Goal: Task Accomplishment & Management: Use online tool/utility

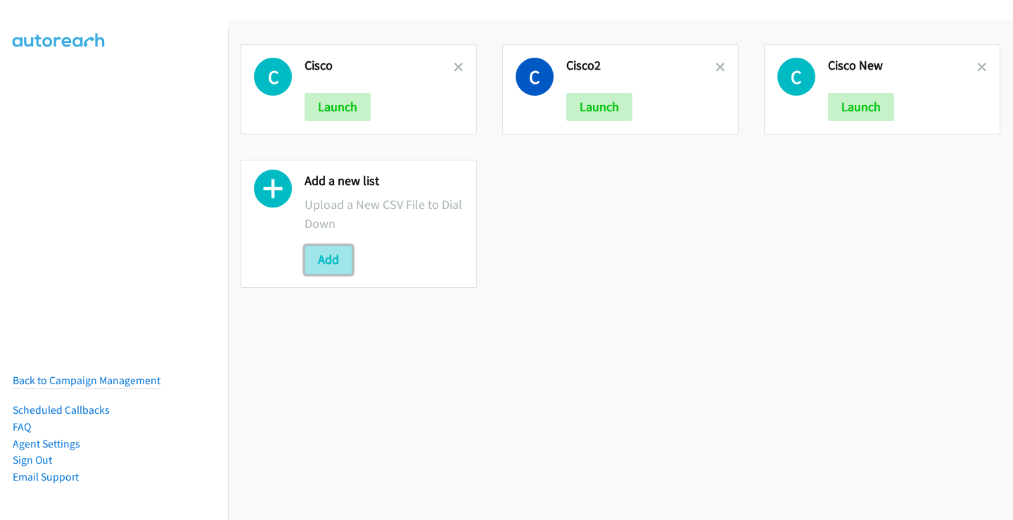
click at [324, 255] on button "Add" at bounding box center [328, 259] width 48 height 28
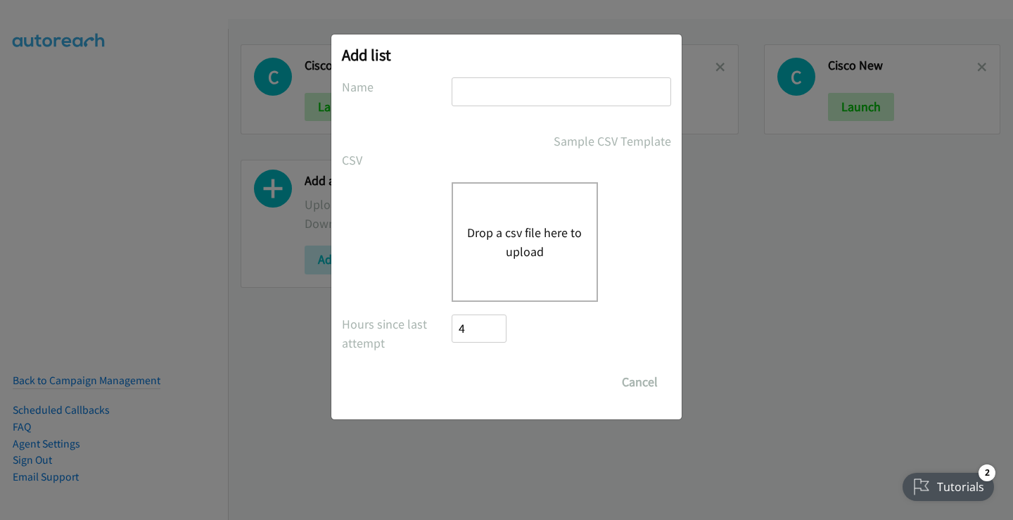
click at [506, 233] on button "Drop a csv file here to upload" at bounding box center [524, 242] width 115 height 38
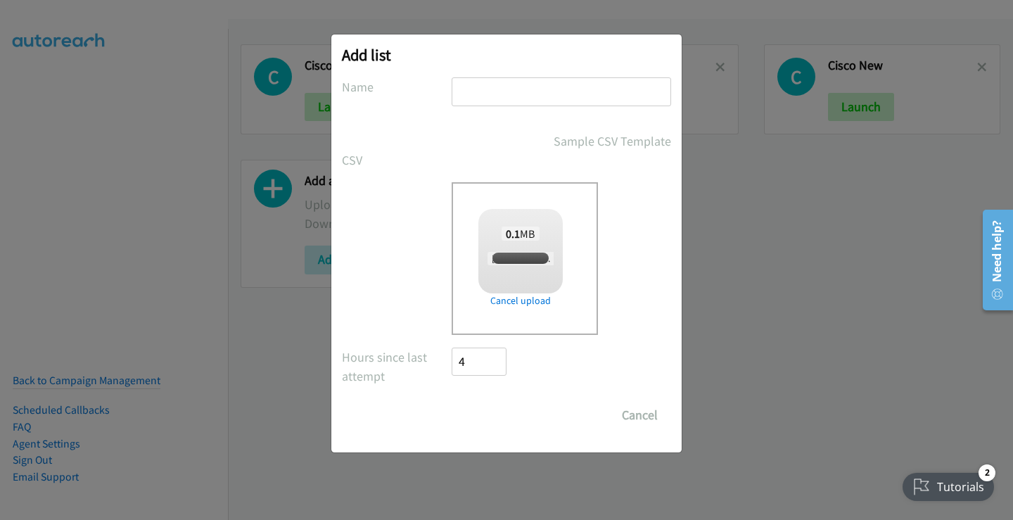
checkbox input "true"
click at [487, 94] on input "text" at bounding box center [560, 91] width 219 height 29
type input "CiscoNow"
click at [451, 401] on input "Save List" at bounding box center [488, 415] width 74 height 28
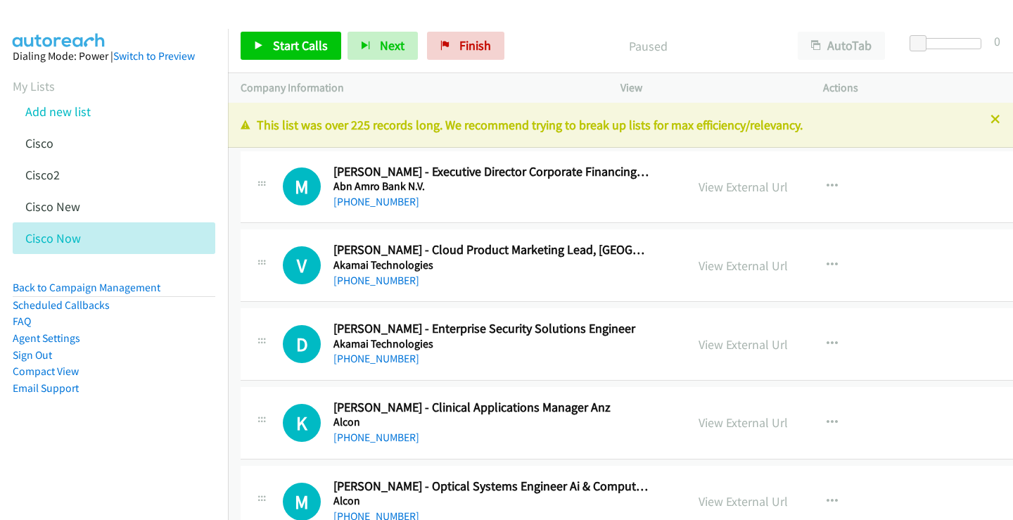
click at [990, 119] on icon at bounding box center [995, 120] width 10 height 10
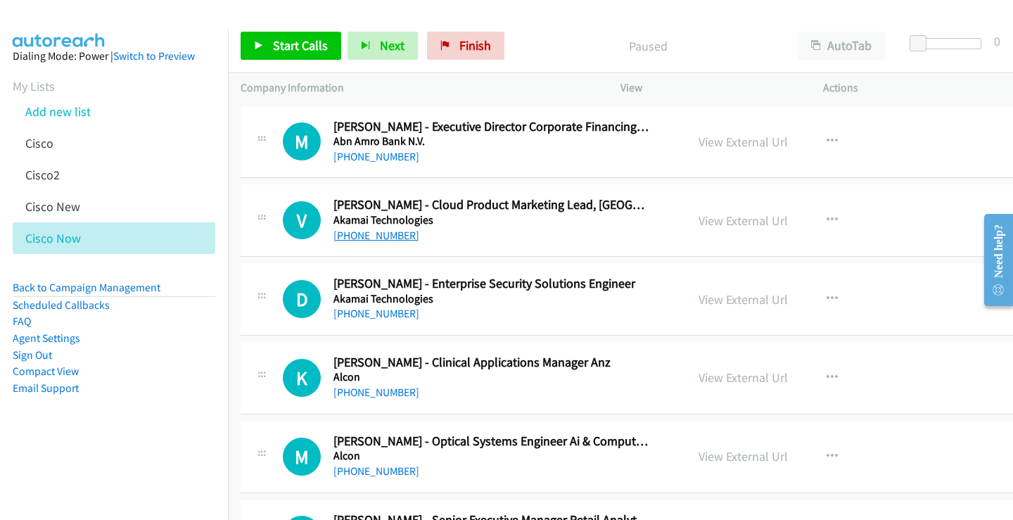
click at [381, 238] on link "[PHONE_NUMBER]" at bounding box center [376, 235] width 86 height 13
click at [705, 218] on link "View External Url" at bounding box center [742, 220] width 89 height 16
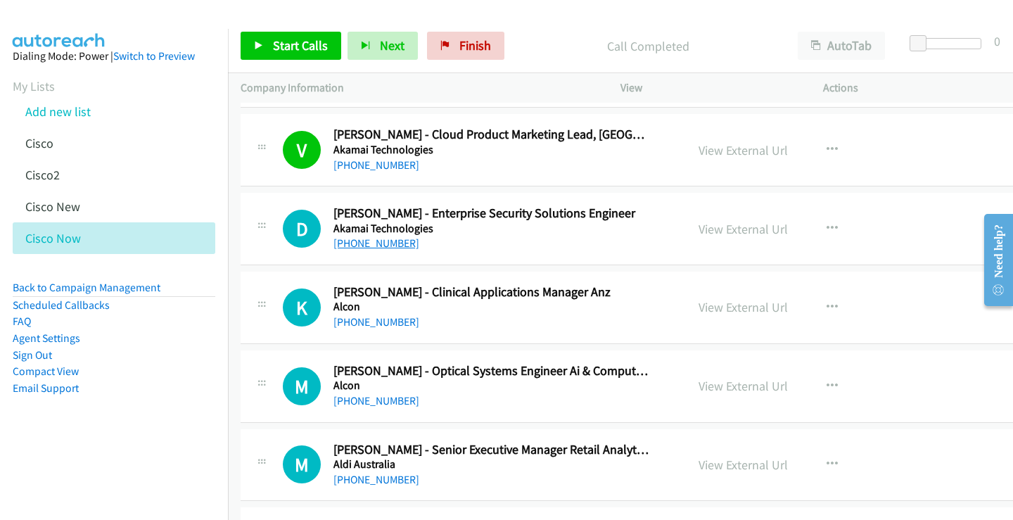
click at [385, 245] on link "[PHONE_NUMBER]" at bounding box center [376, 242] width 86 height 13
click at [728, 231] on link "View External Url" at bounding box center [742, 229] width 89 height 16
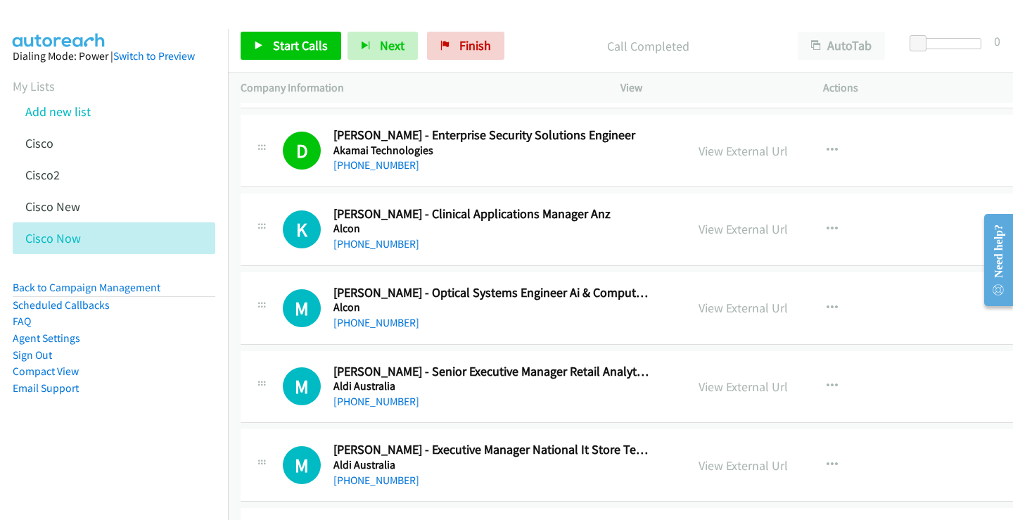
scroll to position [211, 0]
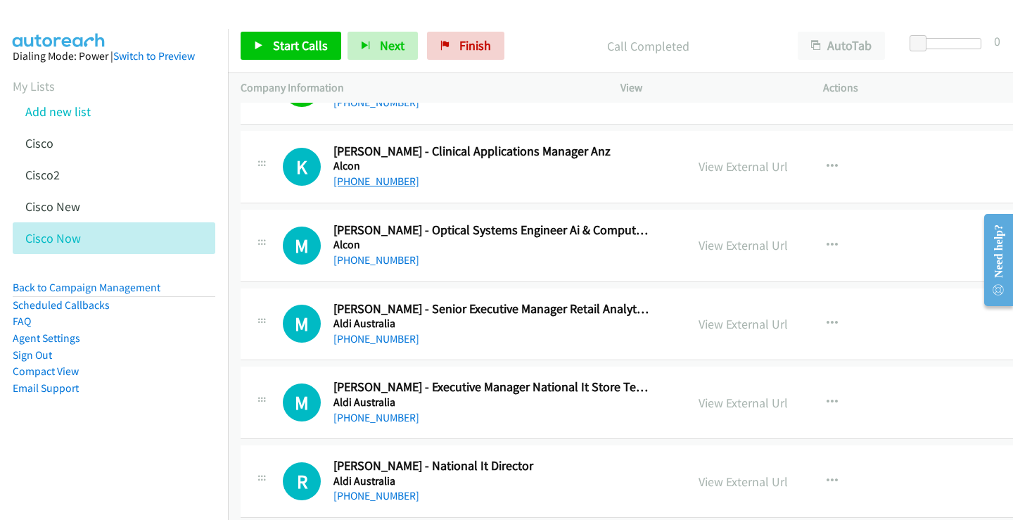
click at [378, 181] on link "[PHONE_NUMBER]" at bounding box center [376, 180] width 86 height 13
click at [712, 168] on link "View External Url" at bounding box center [742, 166] width 89 height 16
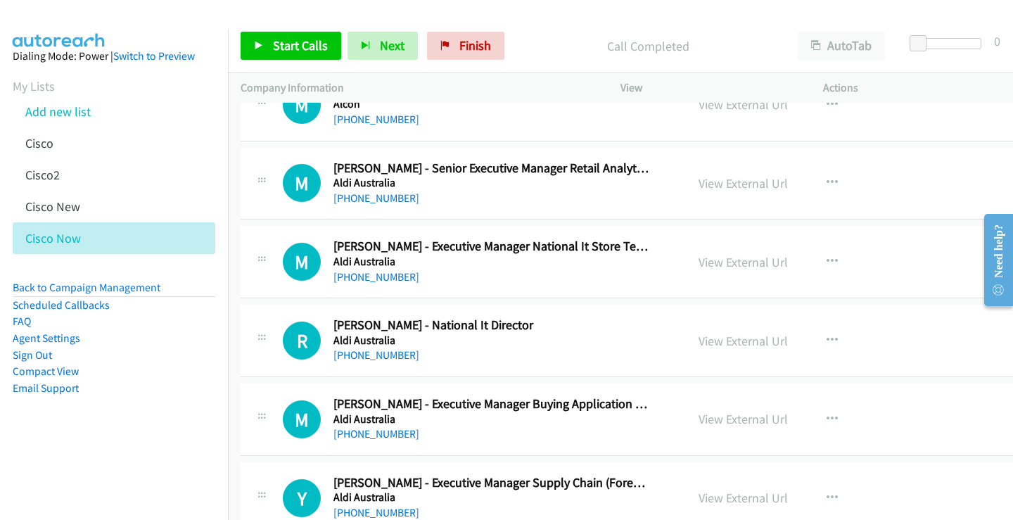
scroll to position [281, 0]
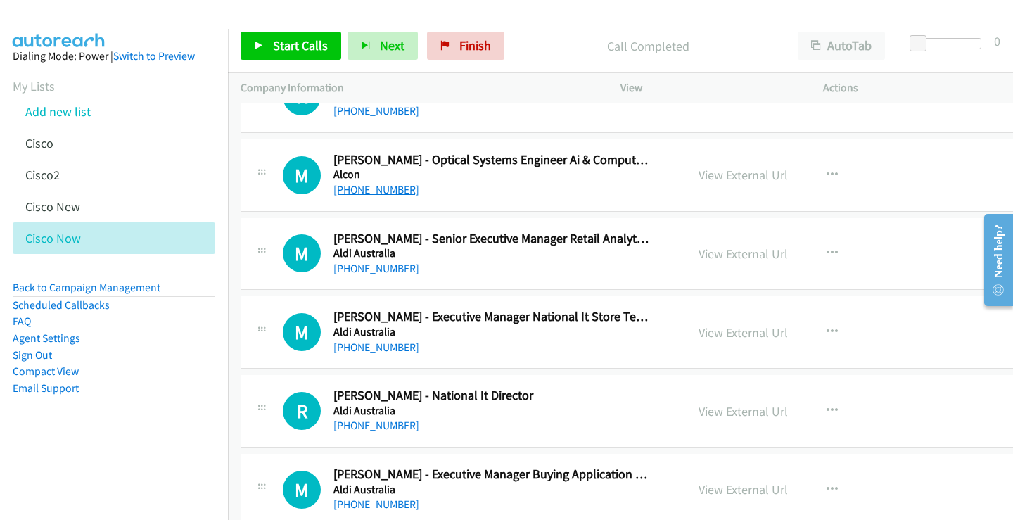
click at [386, 190] on link "[PHONE_NUMBER]" at bounding box center [376, 189] width 86 height 13
click at [717, 175] on link "View External Url" at bounding box center [742, 175] width 89 height 16
